Goal: Navigation & Orientation: Find specific page/section

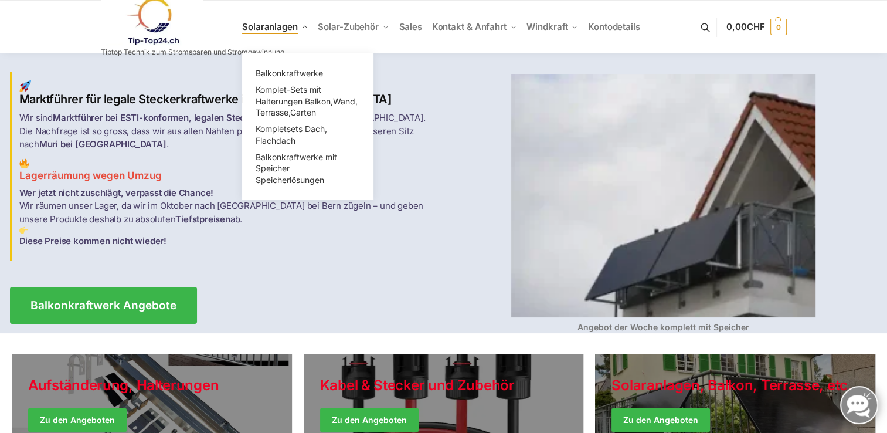
click at [285, 26] on span "Solaranlagen" at bounding box center [270, 26] width 56 height 11
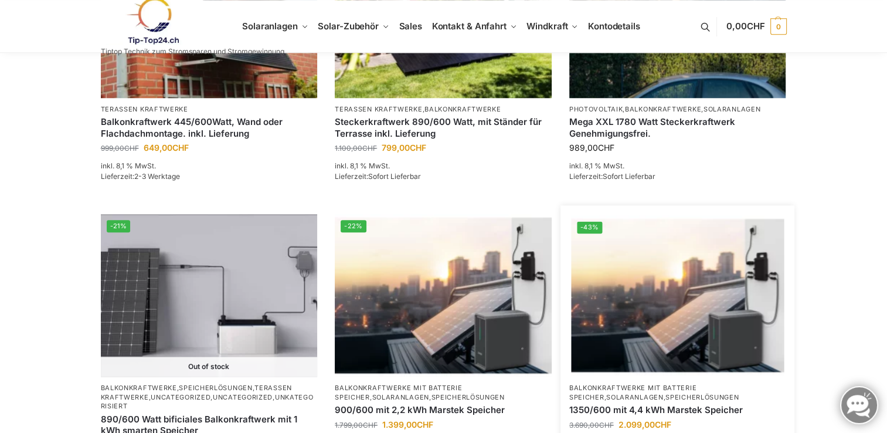
scroll to position [1358, 0]
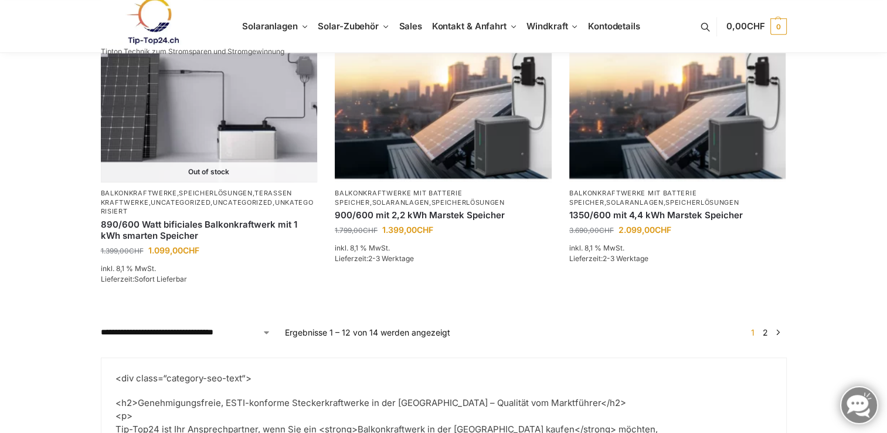
click at [766, 327] on link "2" at bounding box center [765, 332] width 11 height 10
